Goal: Task Accomplishment & Management: Use online tool/utility

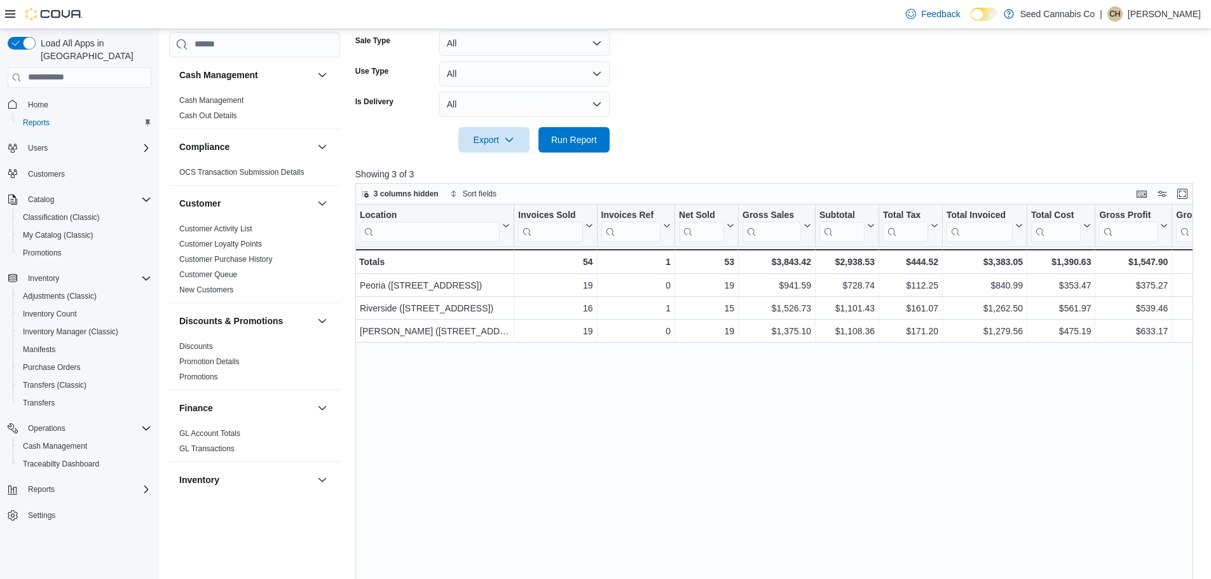
scroll to position [318, 0]
click at [594, 137] on span "Run Report" at bounding box center [574, 139] width 46 height 13
click at [554, 146] on span "Run Report" at bounding box center [574, 138] width 56 height 25
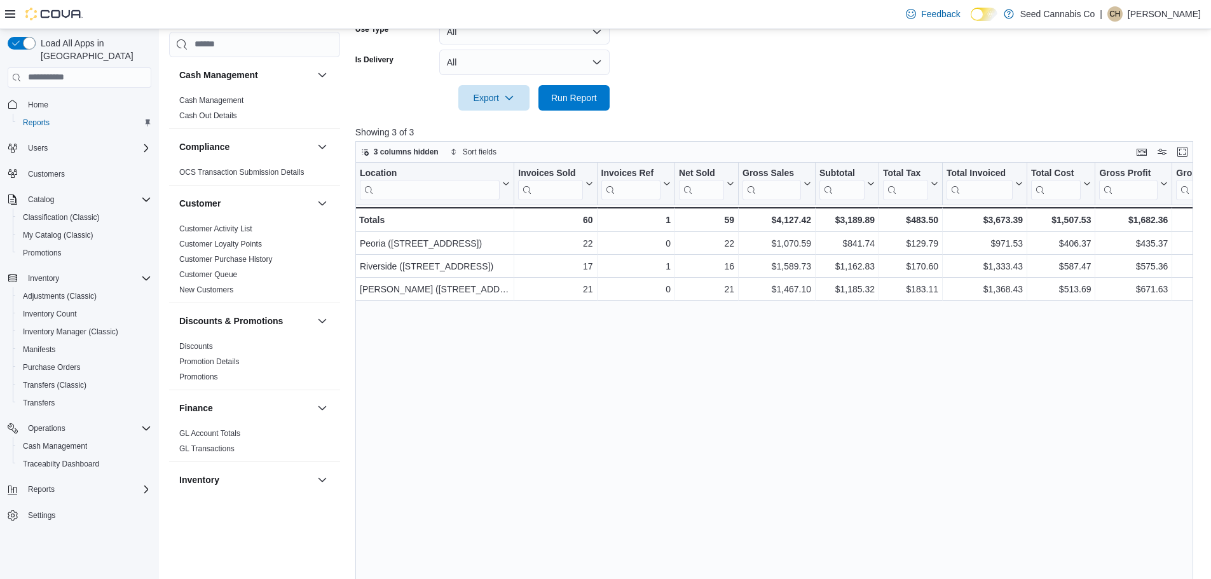
scroll to position [381, 0]
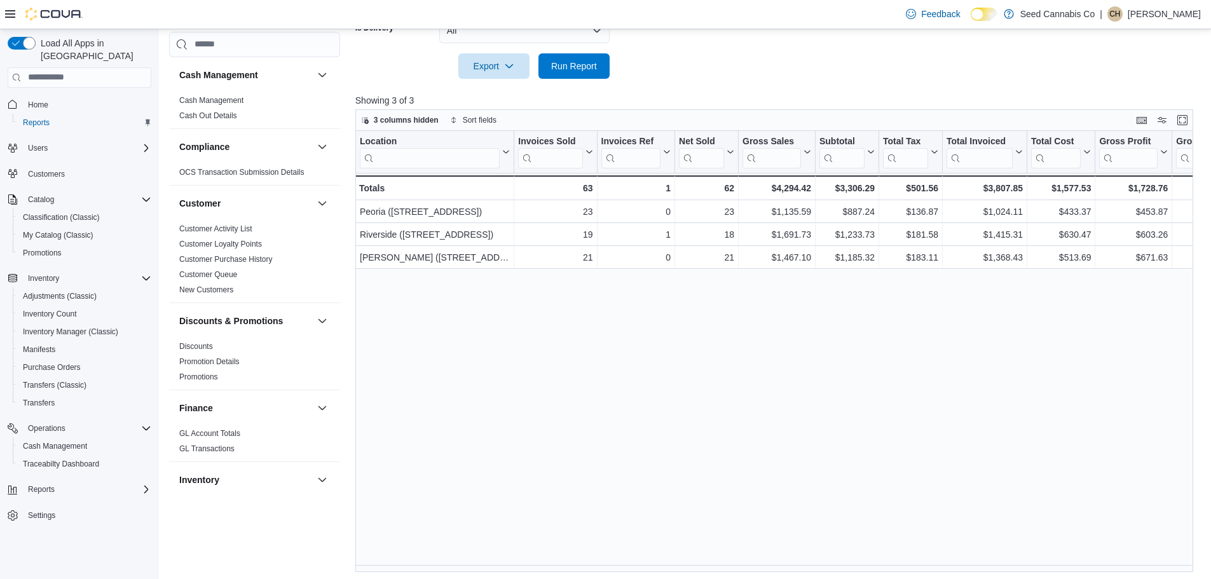
scroll to position [395, 0]
